Goal: Task Accomplishment & Management: Use online tool/utility

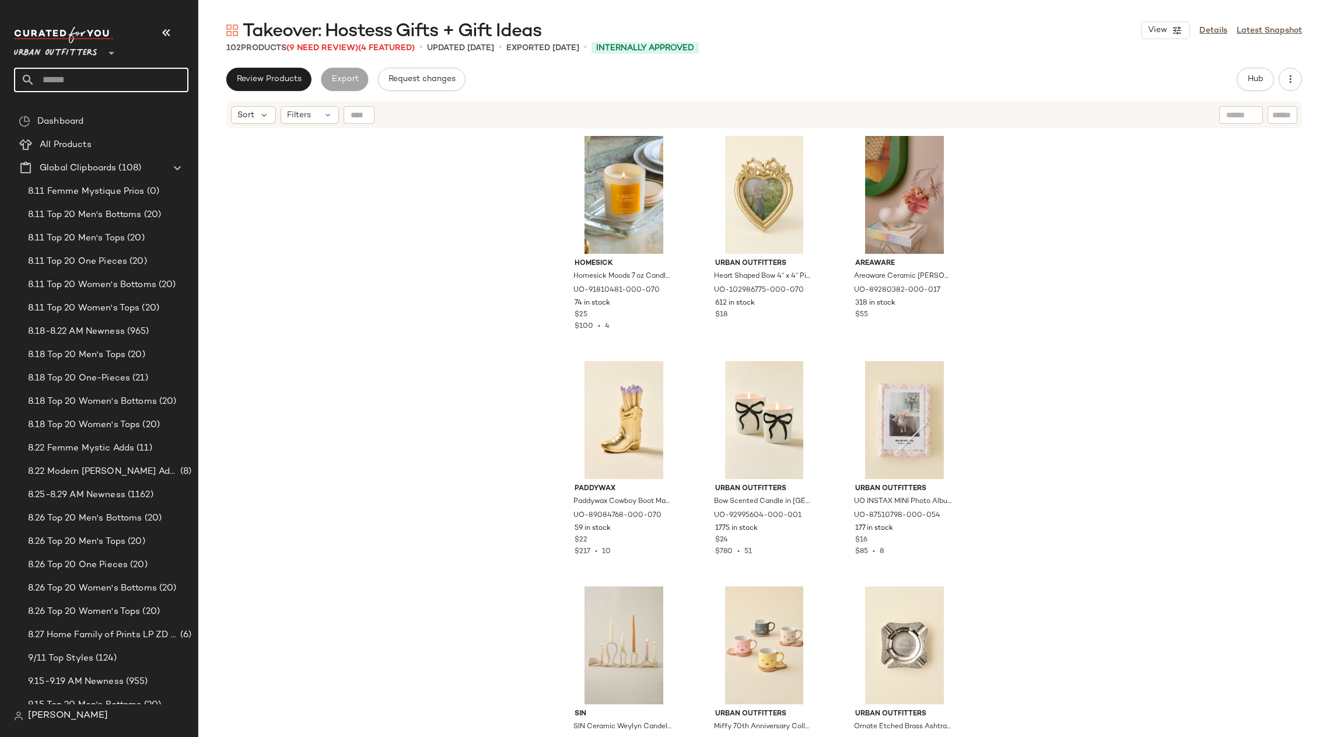
click at [143, 76] on input "text" at bounding box center [111, 80] width 153 height 25
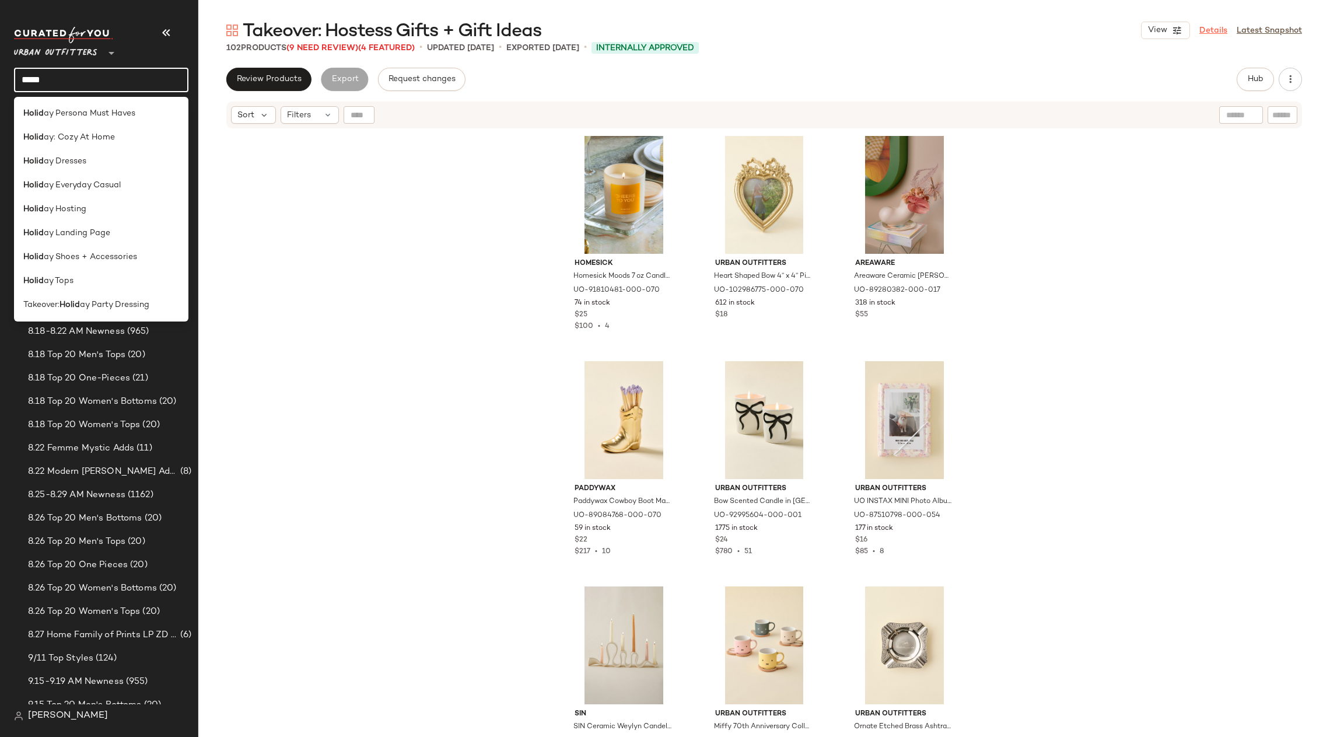
type input "*****"
click at [1217, 29] on link "Details" at bounding box center [1214, 31] width 28 height 12
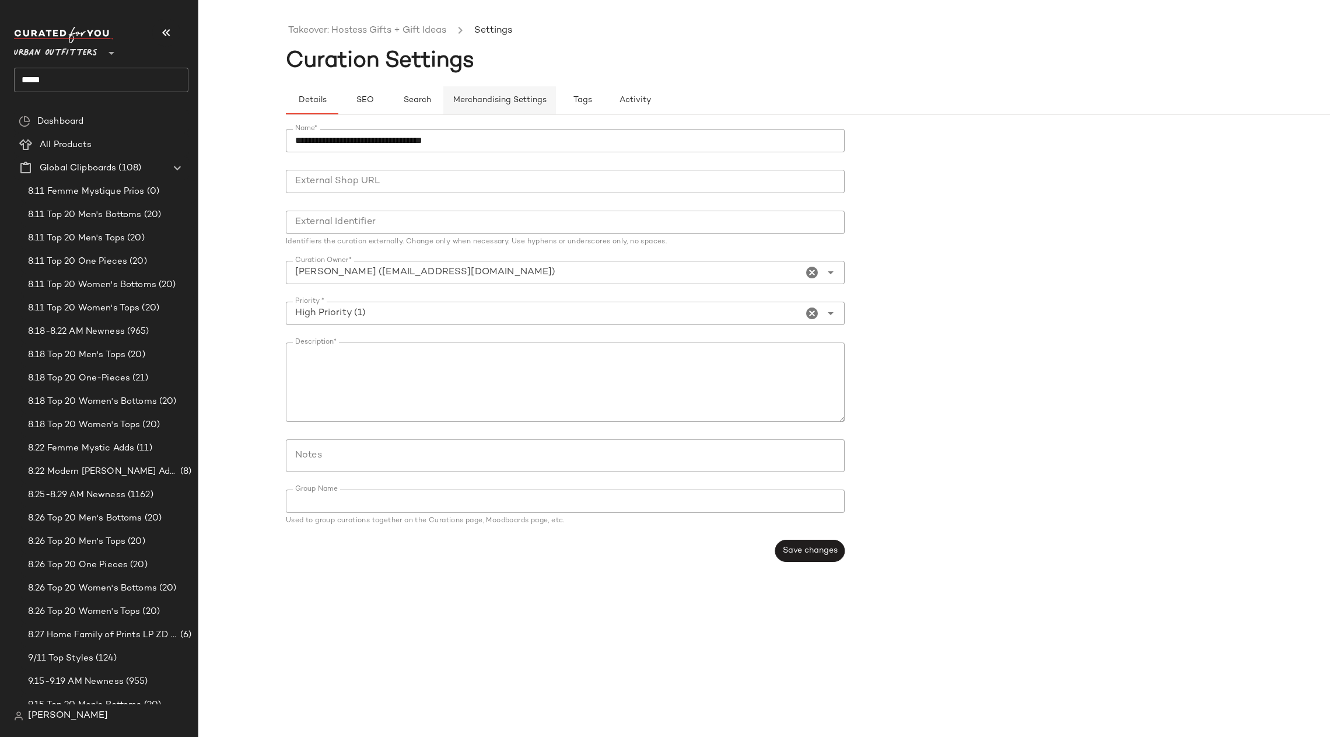
click at [511, 97] on span "Merchandising Settings" at bounding box center [500, 100] width 94 height 9
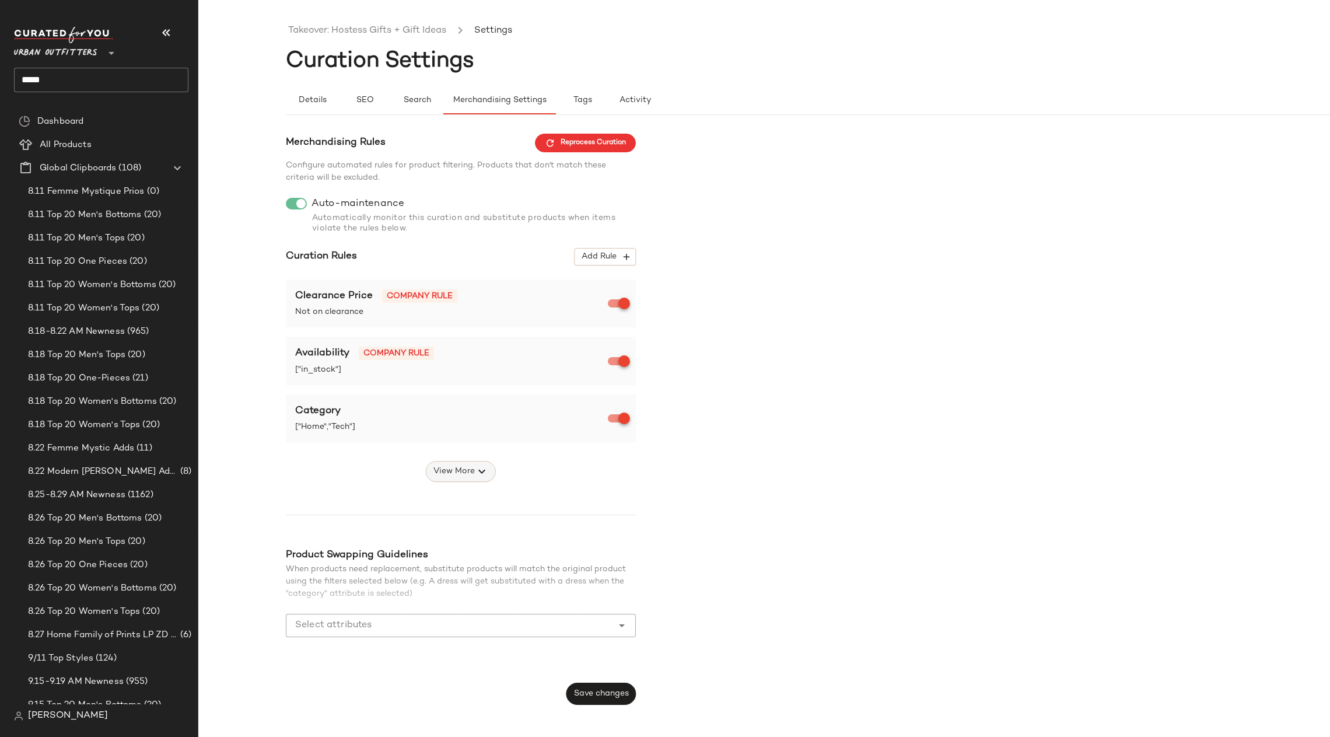
click at [460, 480] on button "View More" at bounding box center [461, 471] width 70 height 21
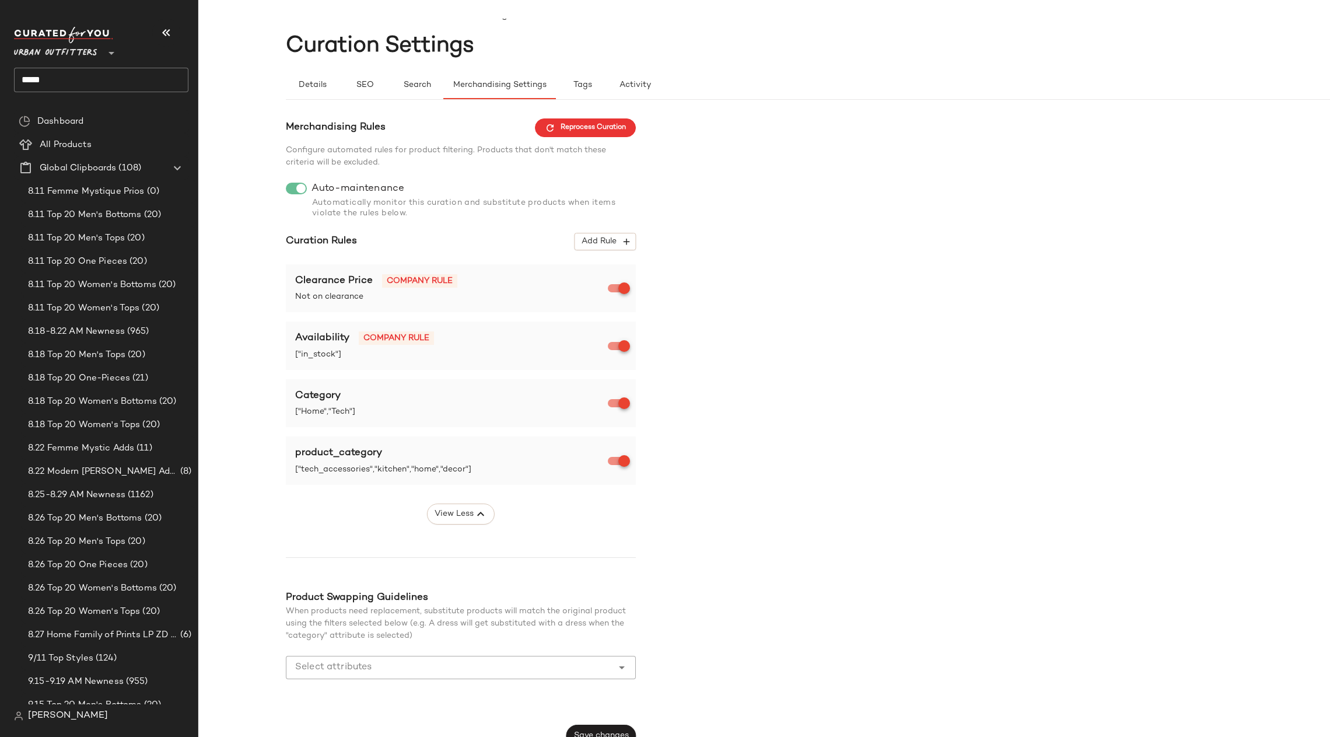
scroll to position [32, 0]
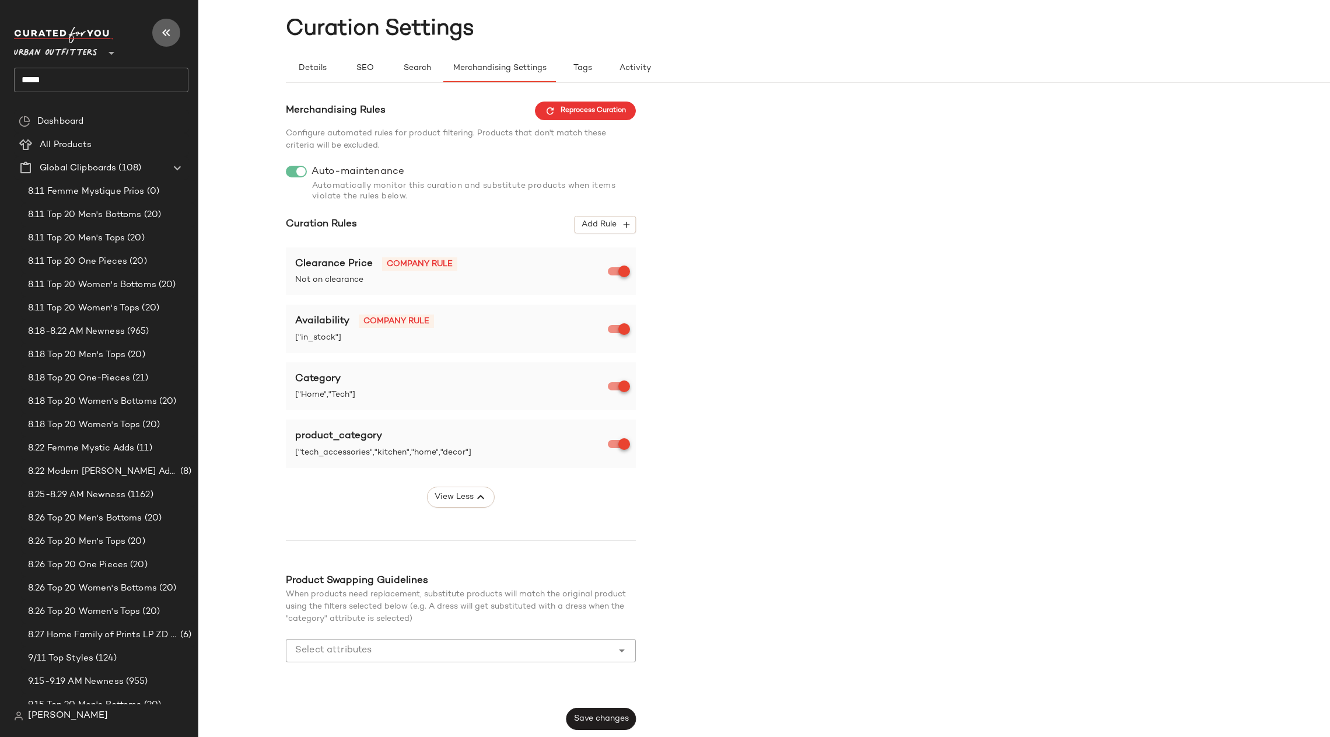
click at [169, 33] on icon "button" at bounding box center [166, 33] width 14 height 14
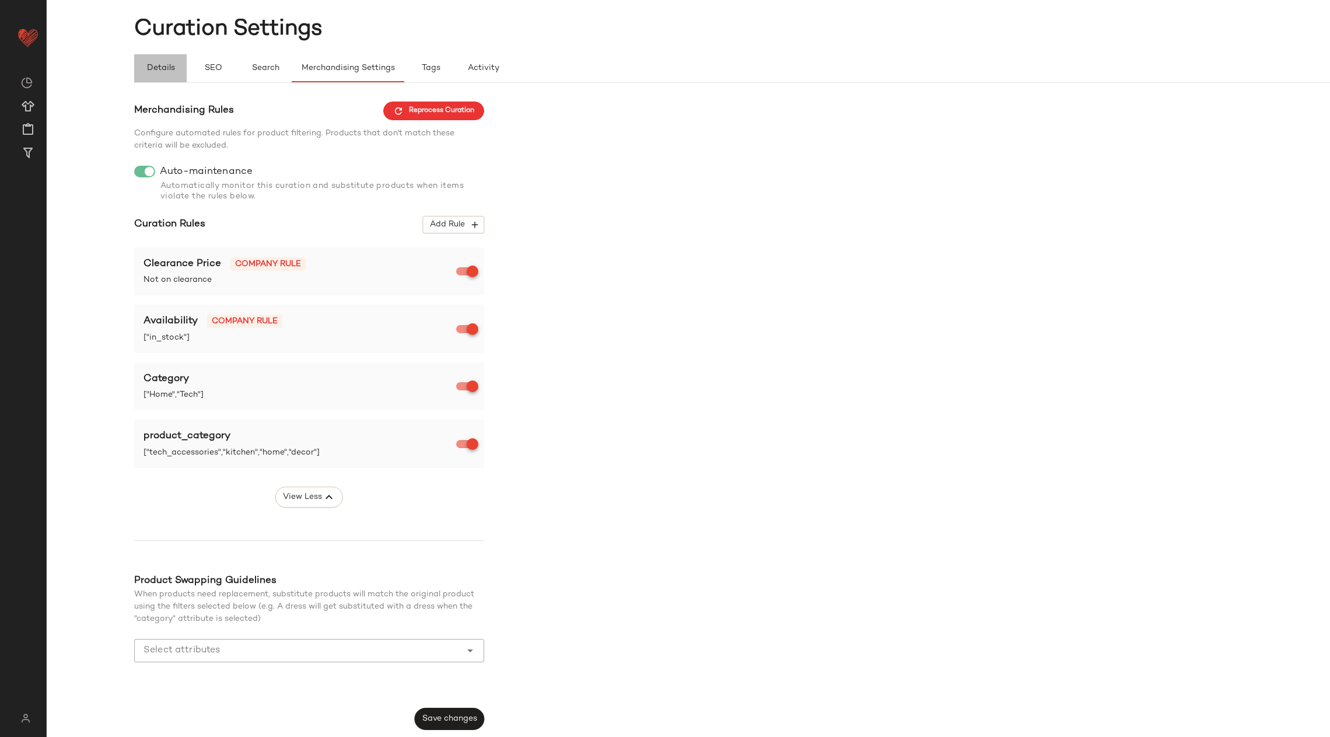
click at [166, 65] on span "Details" at bounding box center [160, 68] width 29 height 9
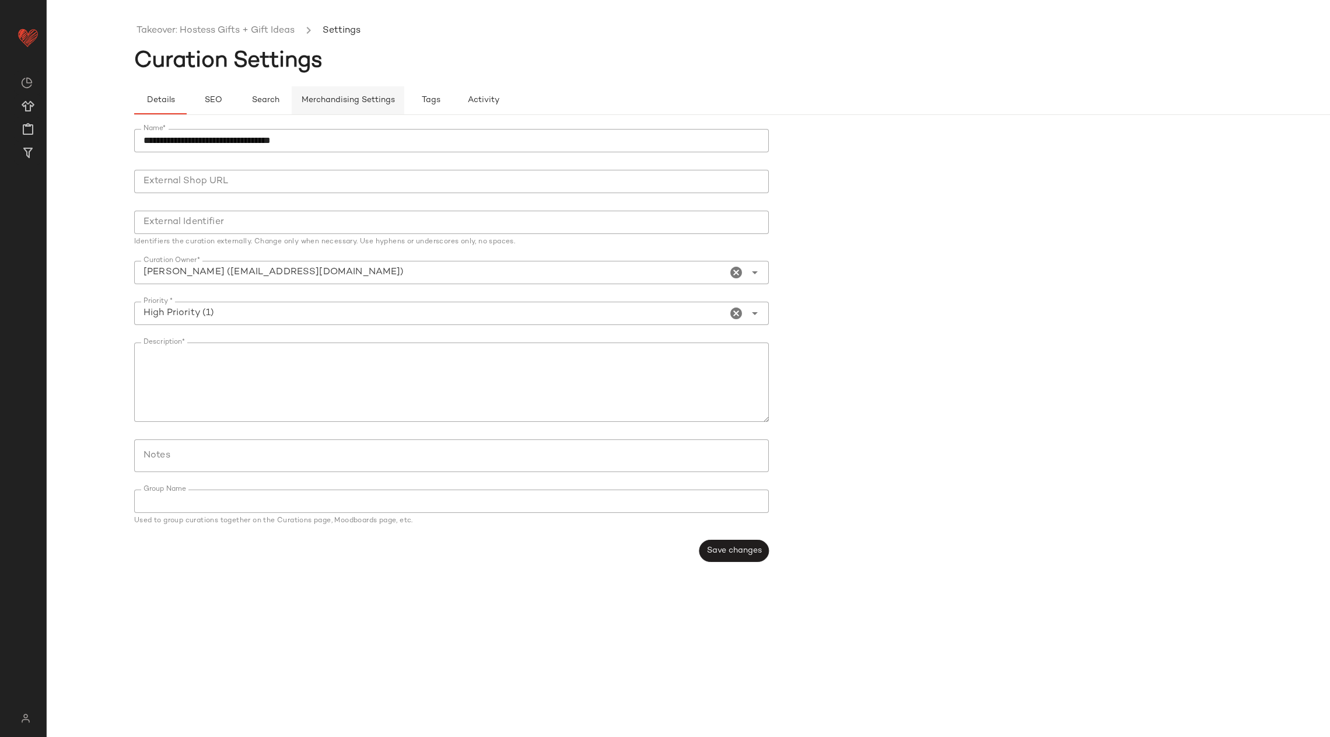
click at [370, 103] on span "Merchandising Settings" at bounding box center [348, 100] width 94 height 9
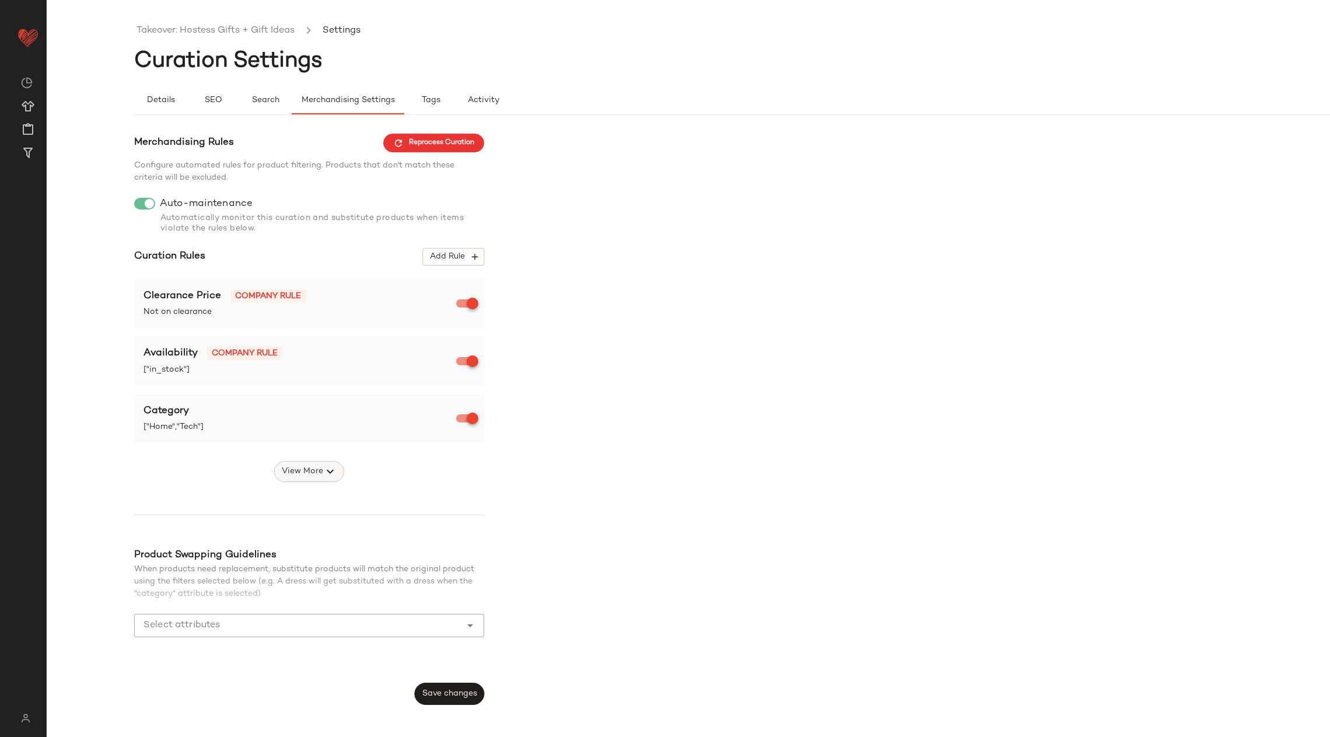
click at [322, 461] on button "View More" at bounding box center [309, 471] width 70 height 21
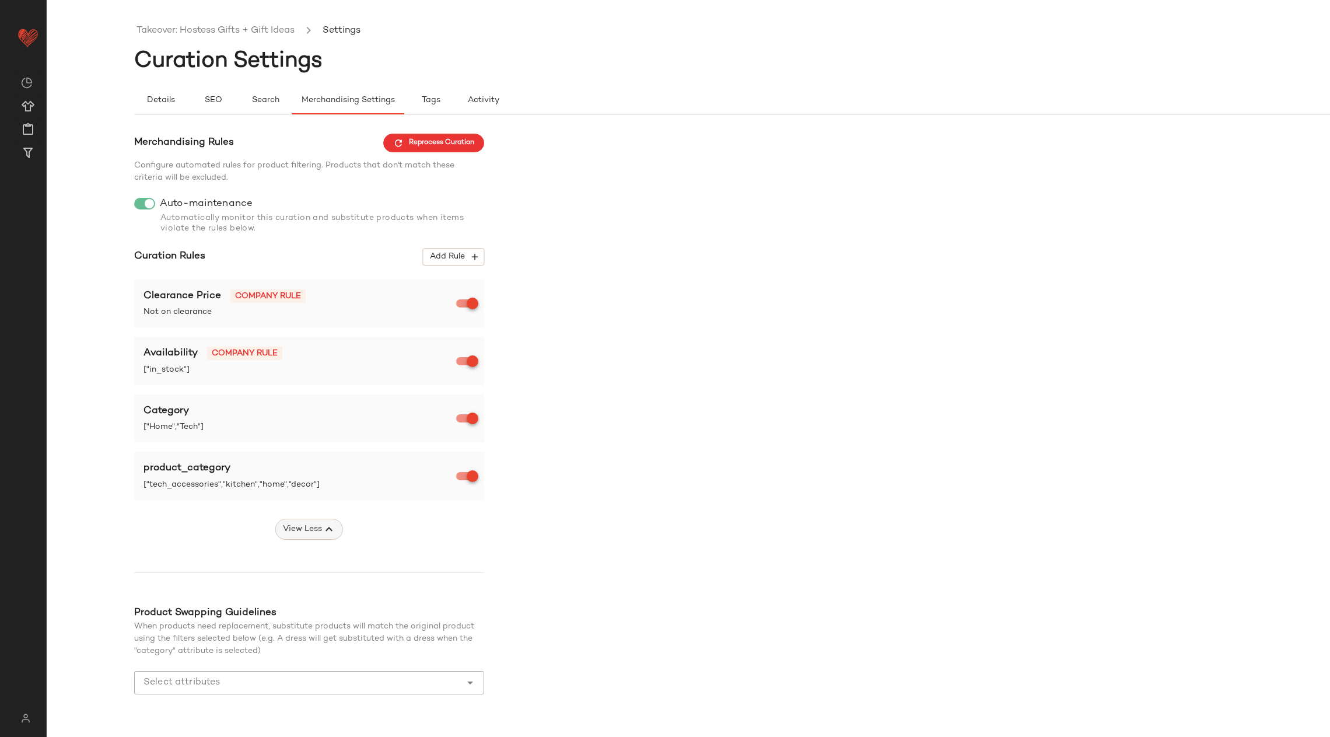
scroll to position [32, 0]
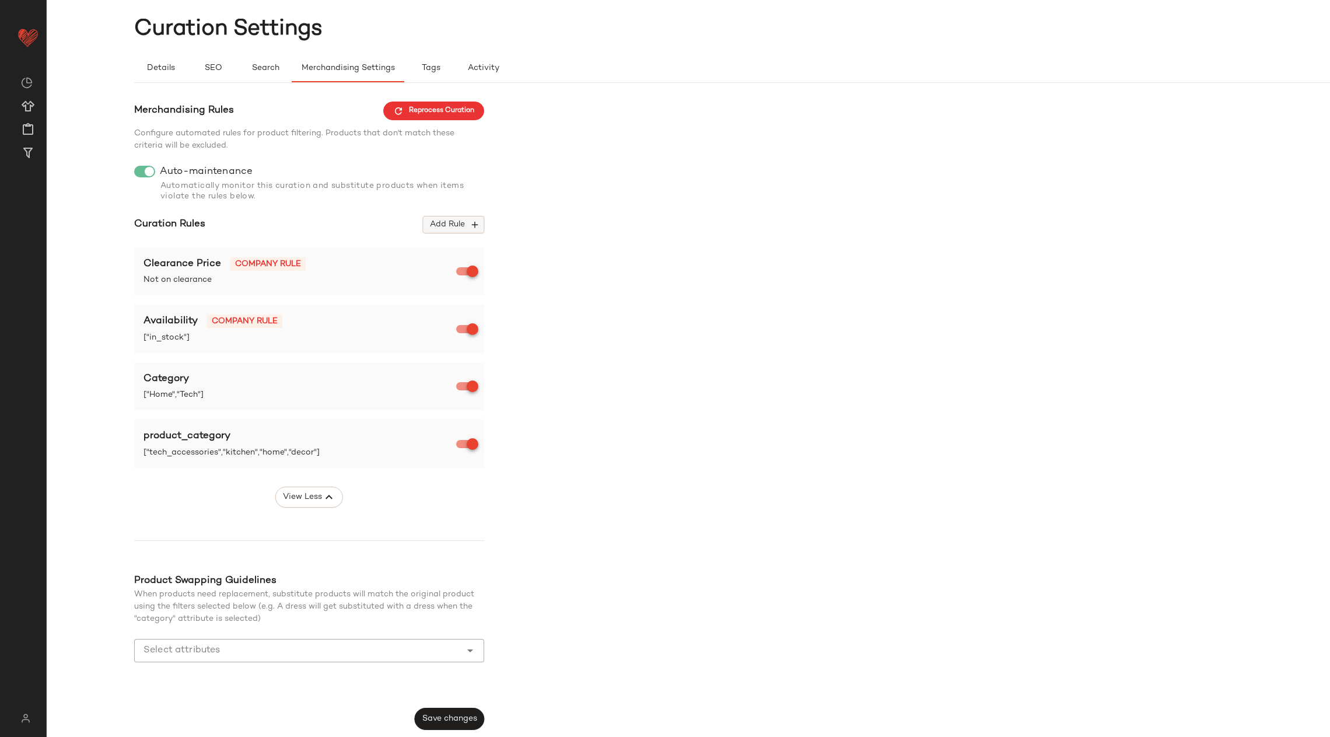
click at [450, 223] on span "Add Rule" at bounding box center [453, 224] width 48 height 11
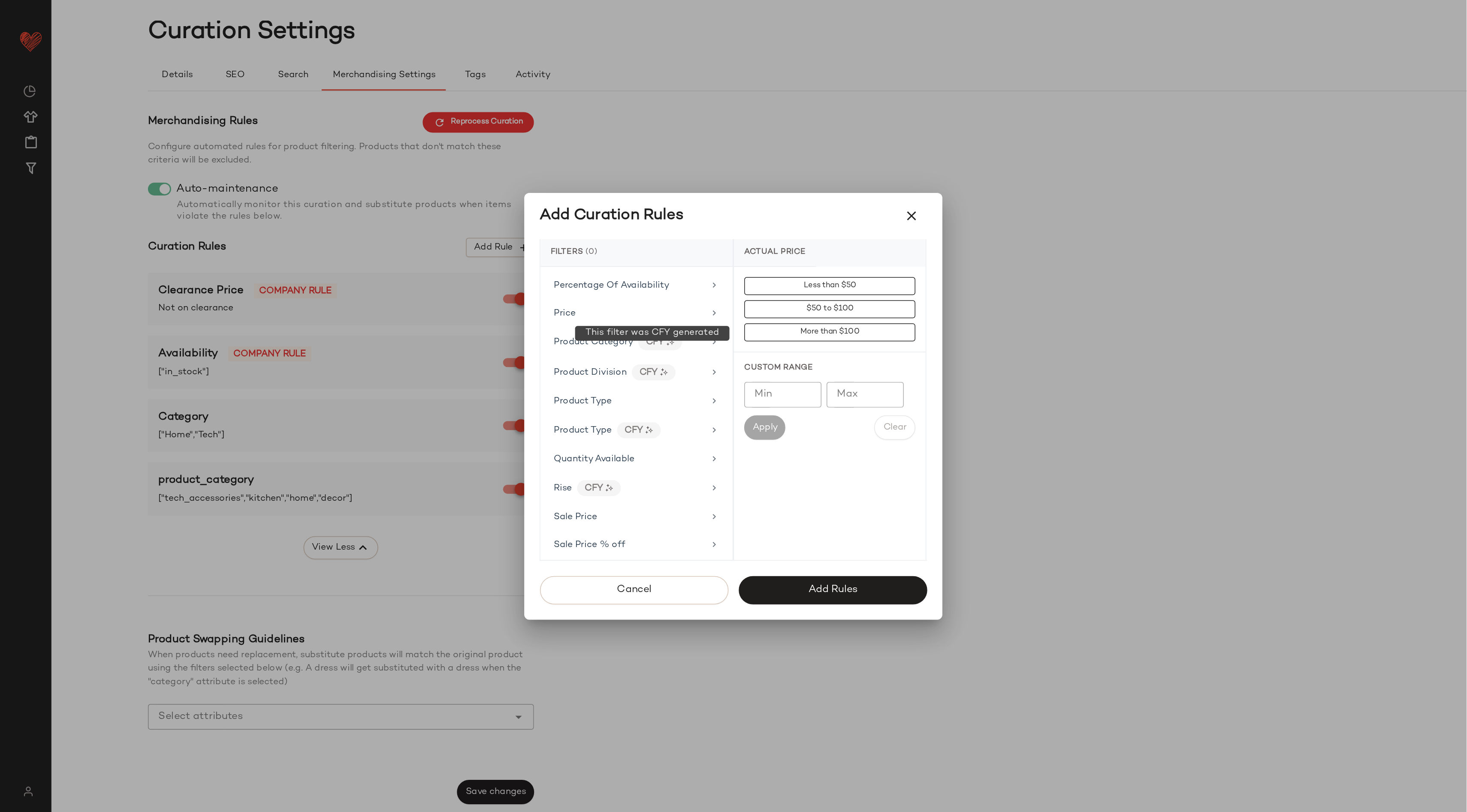
scroll to position [612, 0]
click at [433, 281] on div "CFY" at bounding box center [426, 286] width 29 height 11
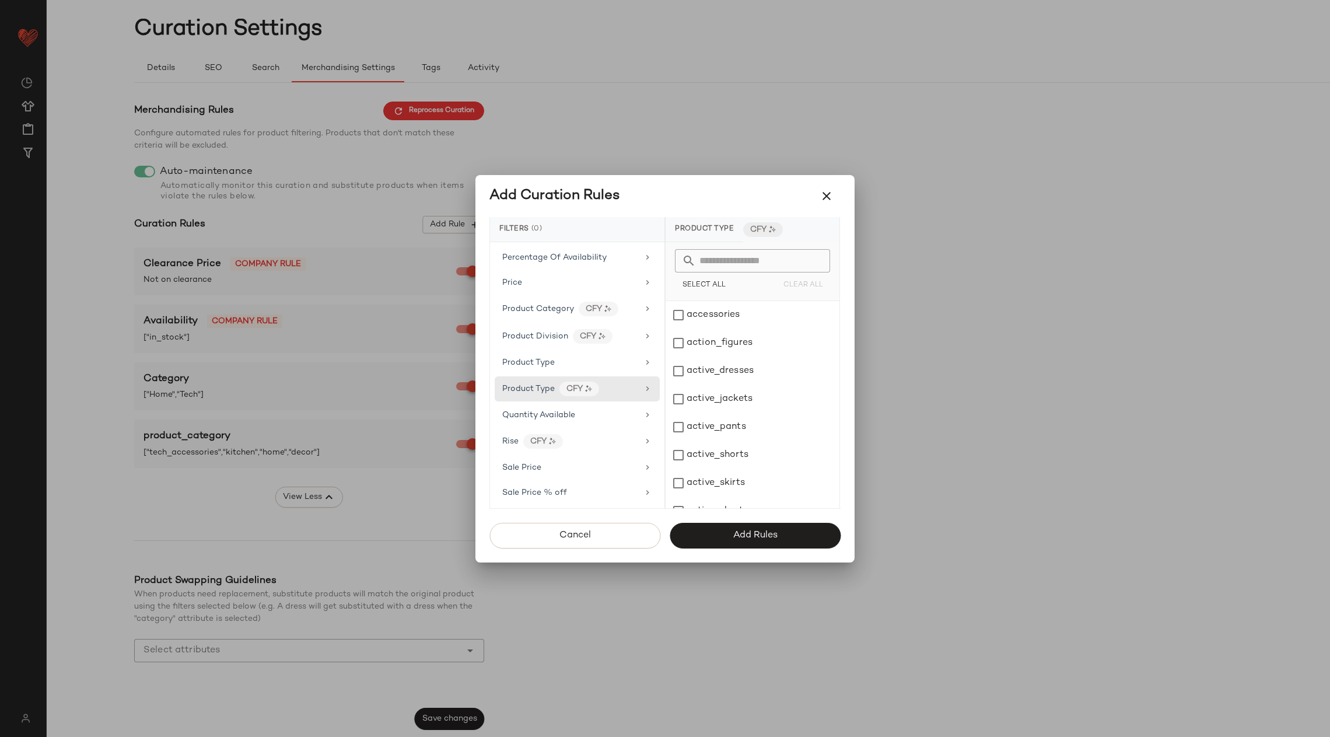
click at [715, 256] on input "text" at bounding box center [759, 260] width 127 height 23
type input "*"
click at [825, 193] on icon "button" at bounding box center [827, 196] width 14 height 14
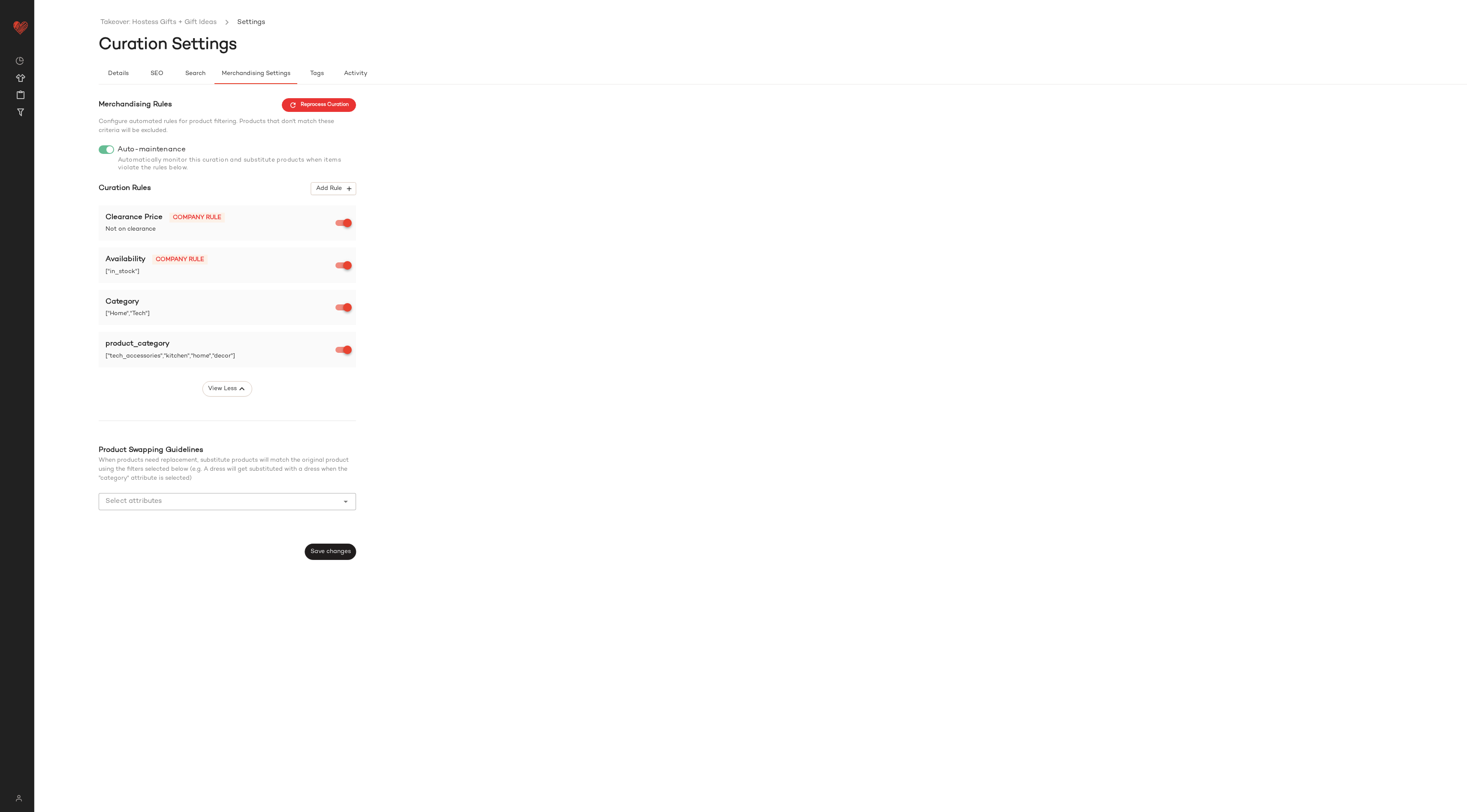
scroll to position [0, 0]
